Goal: Information Seeking & Learning: Learn about a topic

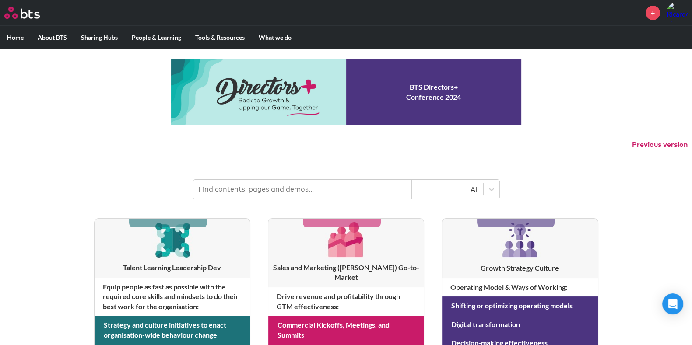
click at [269, 191] on input "text" at bounding box center [302, 189] width 219 height 19
type input "winning in business Lite"
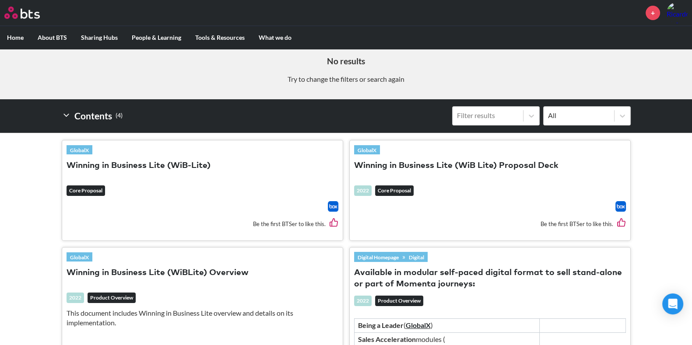
scroll to position [191, 0]
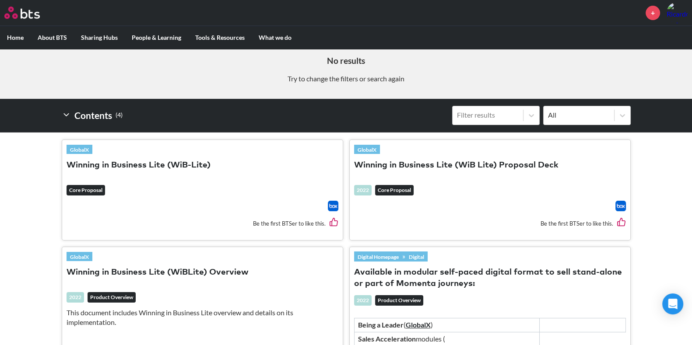
click at [114, 162] on button "Winning in Business Lite (WiB-Lite)" at bounding box center [138, 166] width 144 height 12
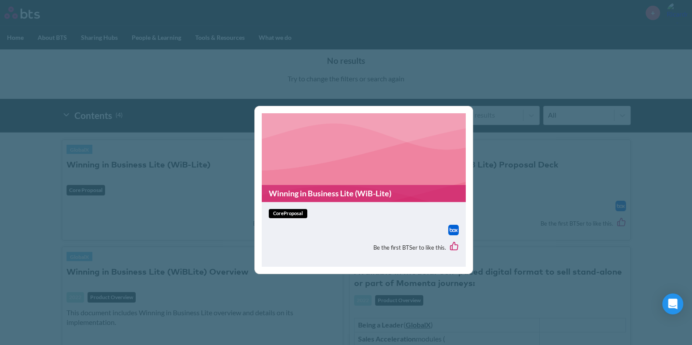
click at [339, 194] on link "Winning in Business Lite (WiB-Lite)" at bounding box center [364, 193] width 204 height 17
click at [197, 215] on div "Winning in Business Lite (WiB-Lite) coreProposal Be the first BTSer to like thi…" at bounding box center [346, 172] width 692 height 345
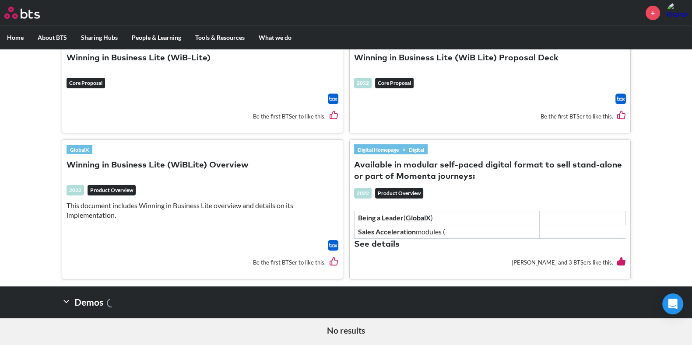
scroll to position [321, 0]
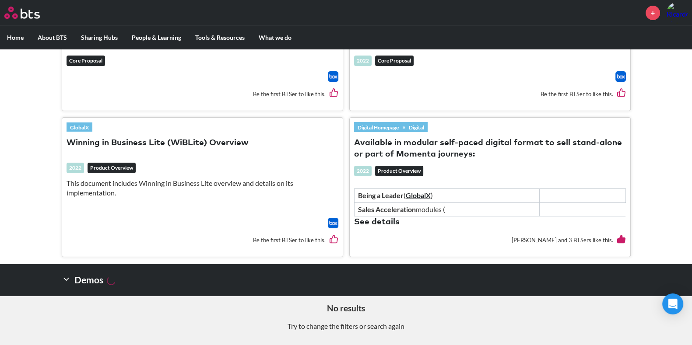
click at [66, 276] on icon at bounding box center [66, 279] width 9 height 9
click at [84, 276] on h2 "Demos" at bounding box center [89, 279] width 54 height 17
click at [67, 276] on polyline at bounding box center [66, 279] width 5 height 2
click at [87, 276] on h2 "Demos" at bounding box center [89, 279] width 54 height 17
click at [122, 139] on button "Winning in Business Lite (WiBLite) Overview" at bounding box center [157, 143] width 182 height 12
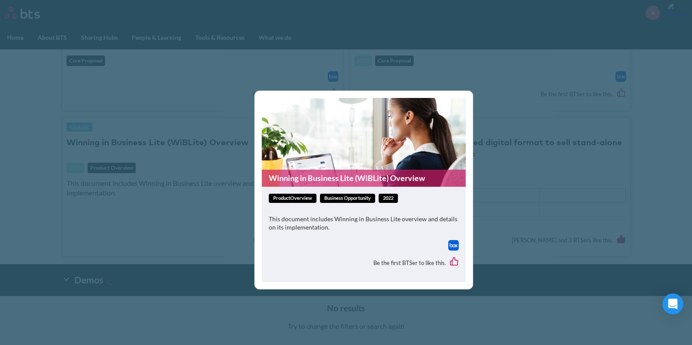
click at [450, 245] on img at bounding box center [453, 245] width 10 height 10
click at [380, 47] on div "Winning in Business Lite (WiBLite) Overview productOverview Business Opportunit…" at bounding box center [346, 172] width 692 height 345
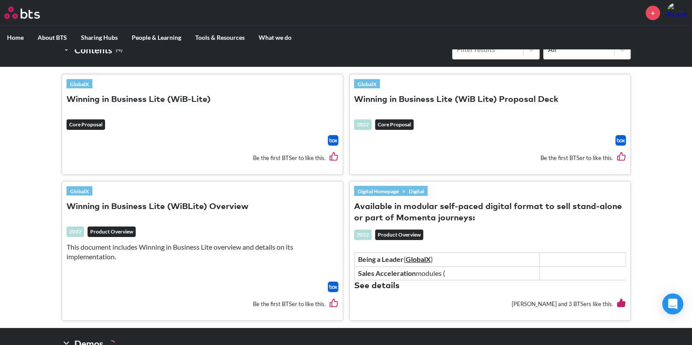
scroll to position [261, 0]
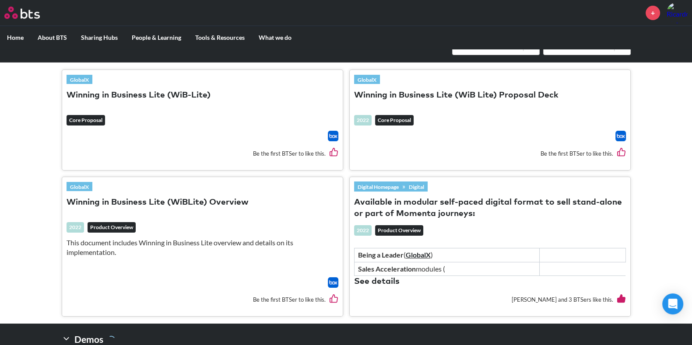
click at [412, 186] on link "Digital" at bounding box center [416, 187] width 22 height 10
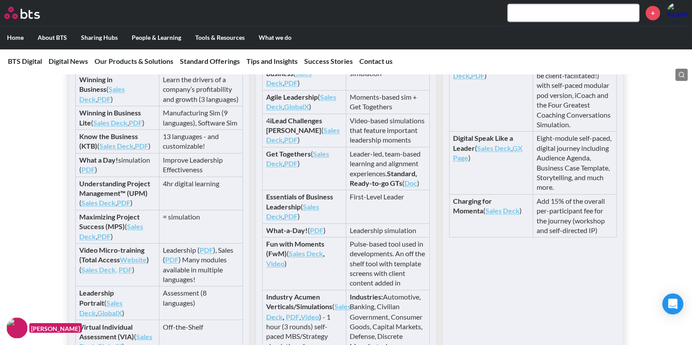
scroll to position [1758, 0]
drag, startPoint x: 186, startPoint y: 181, endPoint x: 217, endPoint y: 188, distance: 31.3
click at [217, 129] on td "Manufacturing Sim (9 languages), Software Sim" at bounding box center [201, 117] width 84 height 24
